Goal: Task Accomplishment & Management: Complete application form

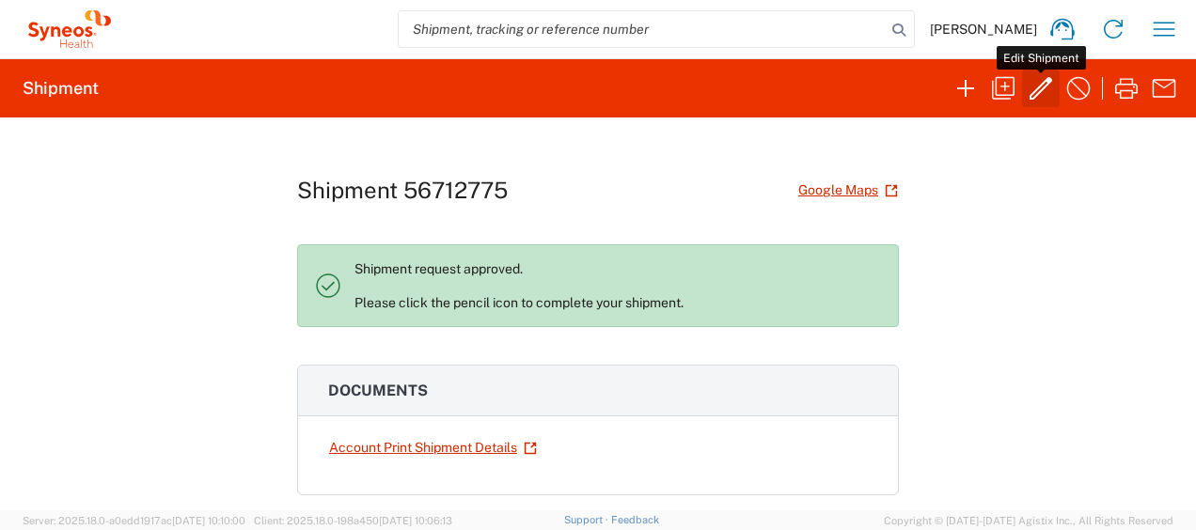
click at [1043, 88] on icon "button" at bounding box center [1040, 88] width 23 height 23
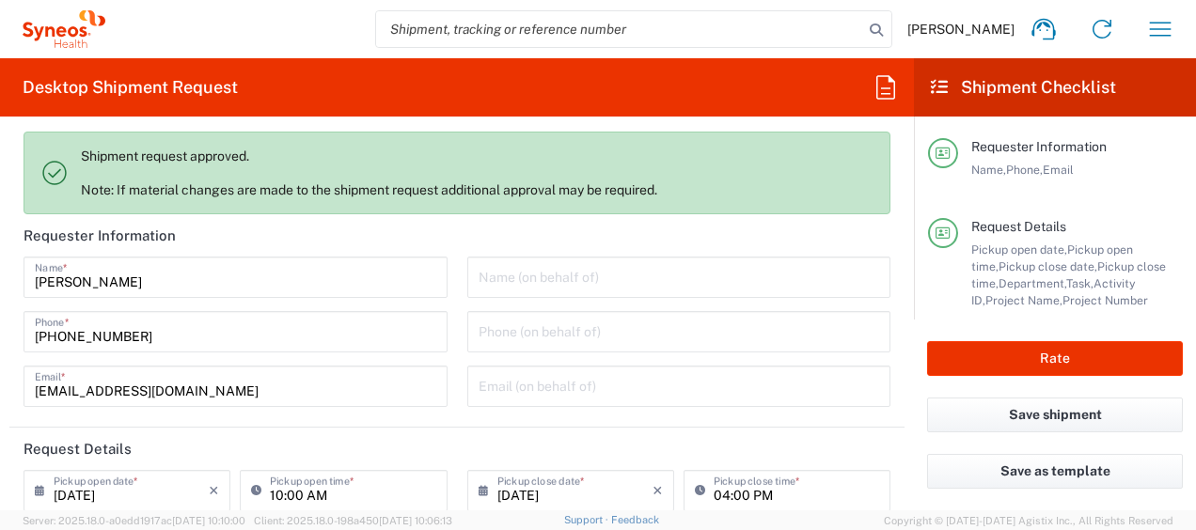
type input "Envelope"
type input "4510 DEPARTMENTAL EXPENSE"
type input "[GEOGRAPHIC_DATA]"
type input "4510 DEPARTMENTAL EXPENSE"
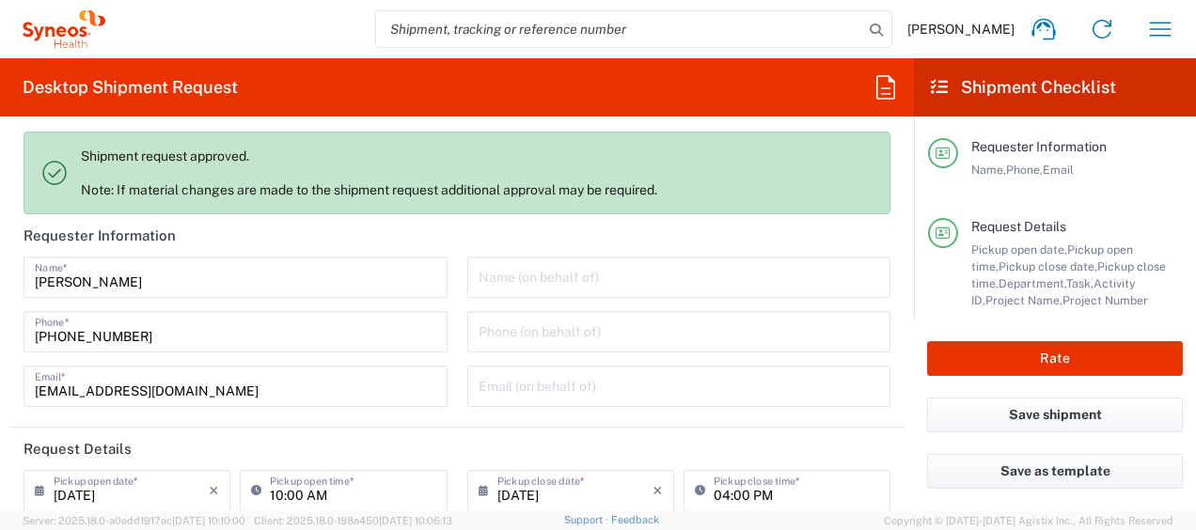
type input "Syneos Health Ukraine, LLC"
type input "4510"
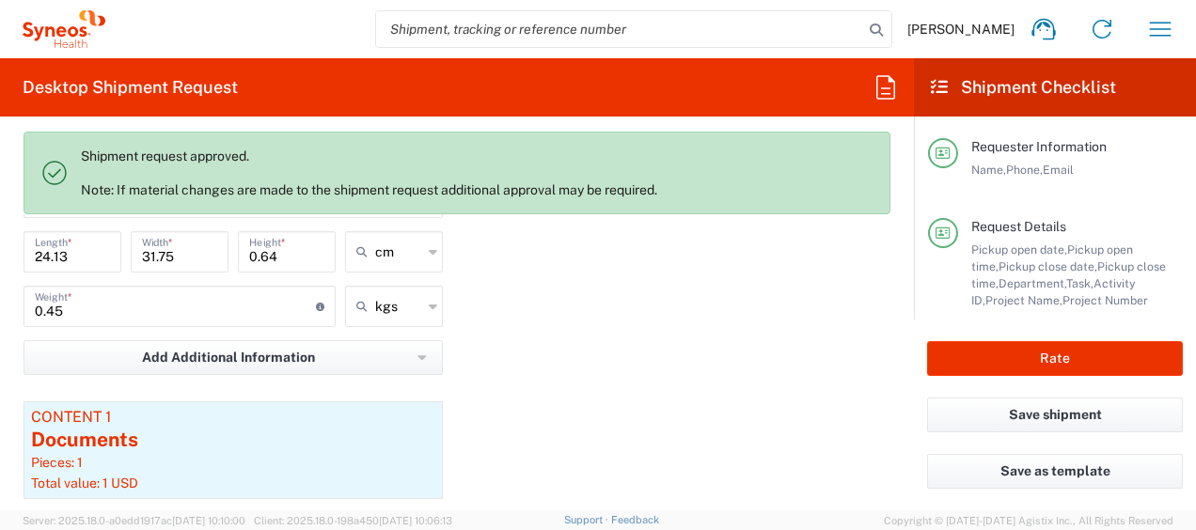
scroll to position [2068, 0]
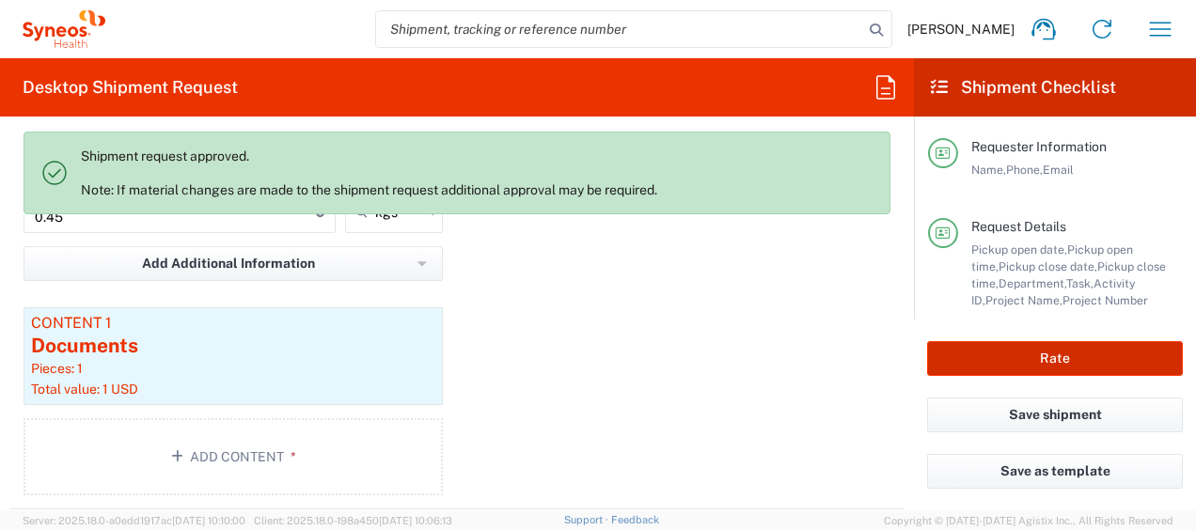
click at [1087, 359] on button "Rate" at bounding box center [1055, 358] width 256 height 35
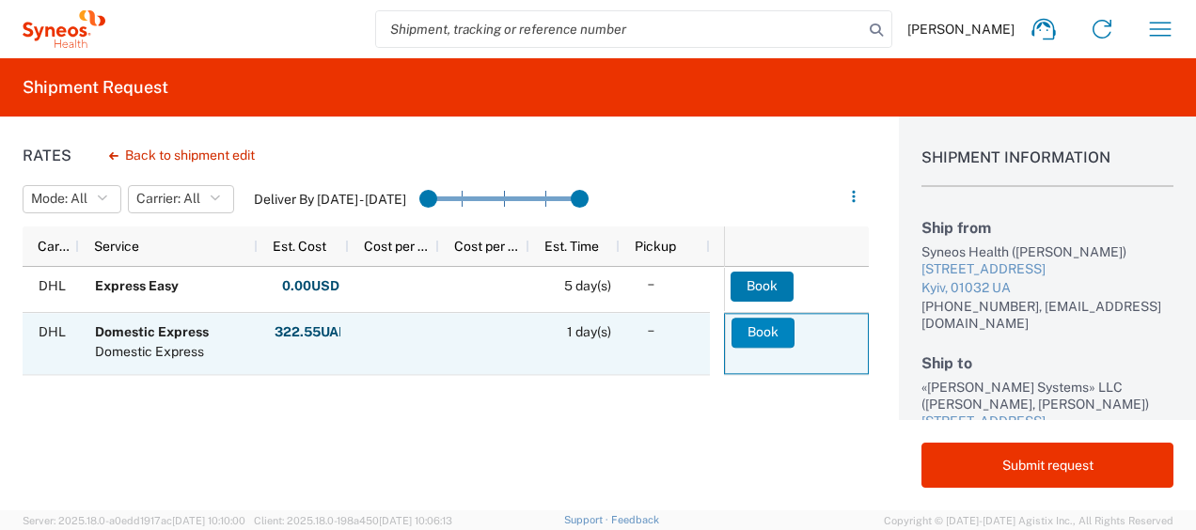
click at [754, 331] on button "Book" at bounding box center [762, 333] width 63 height 30
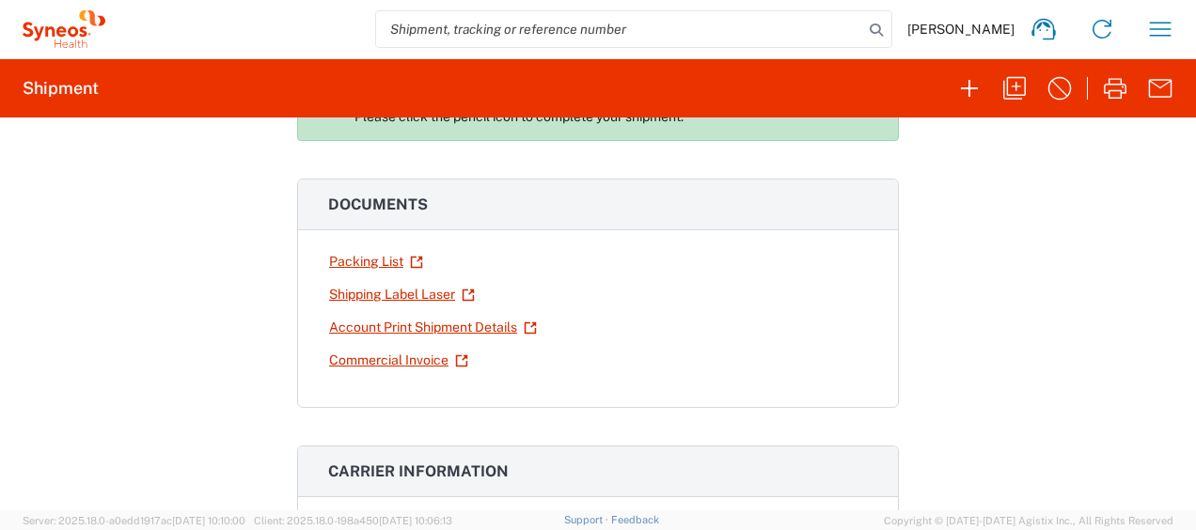
scroll to position [188, 0]
